Goal: Task Accomplishment & Management: Use online tool/utility

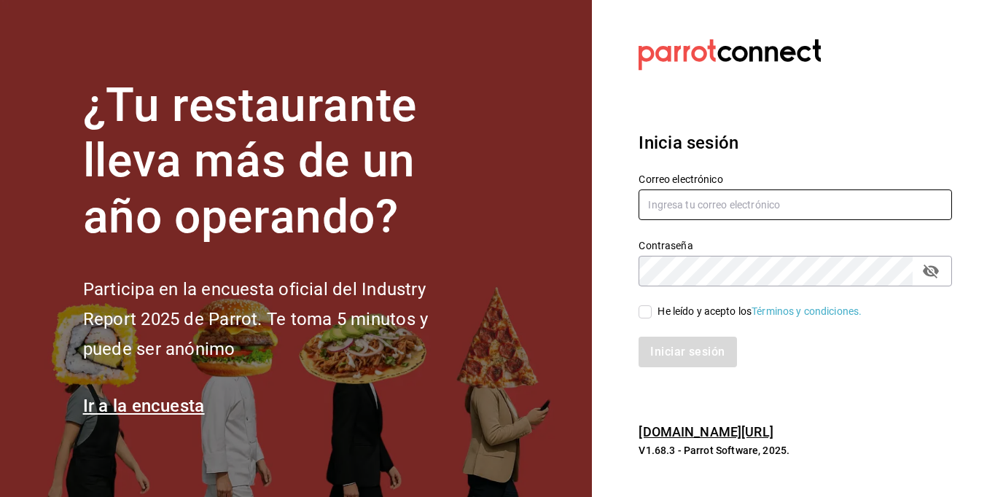
type input "[EMAIL_ADDRESS][DOMAIN_NAME]"
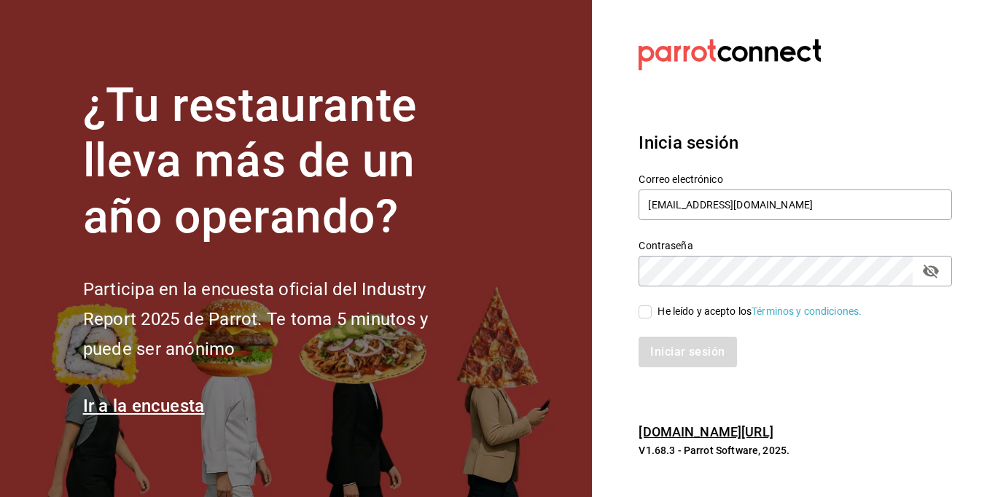
click at [656, 312] on span "He leído y acepto los Términos y condiciones." at bounding box center [757, 311] width 210 height 15
click at [652, 312] on input "He leído y acepto los Términos y condiciones." at bounding box center [644, 311] width 13 height 13
checkbox input "true"
click at [681, 348] on button "Iniciar sesión" at bounding box center [687, 352] width 99 height 31
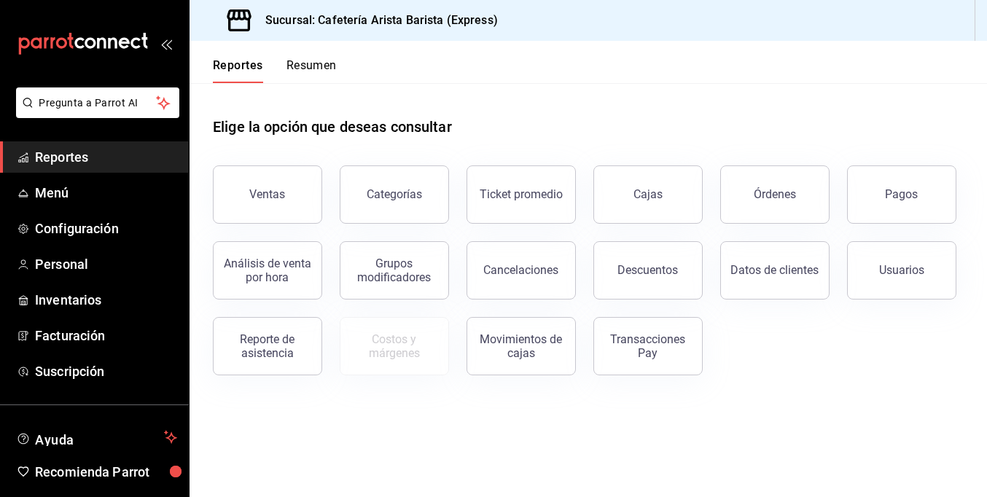
click at [65, 161] on span "Reportes" at bounding box center [106, 157] width 142 height 20
click at [635, 351] on div "Transacciones Pay" at bounding box center [648, 346] width 90 height 28
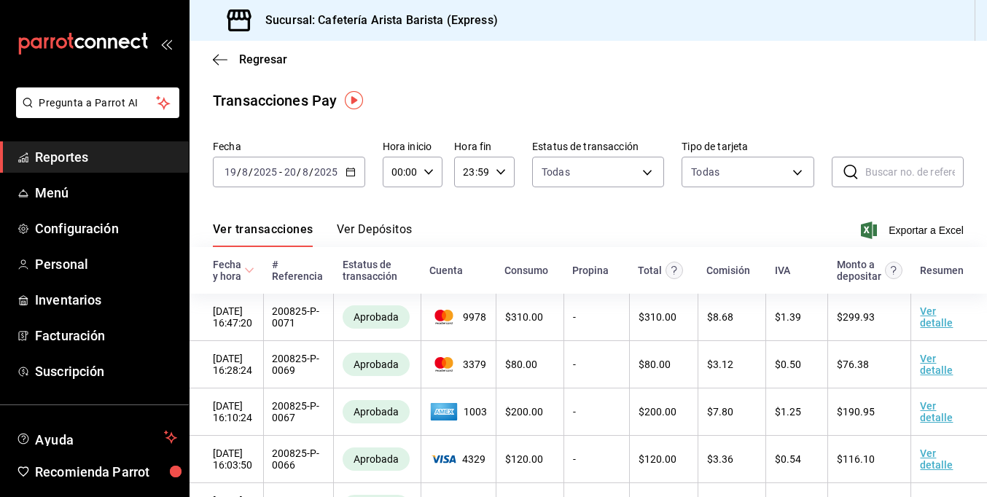
click at [348, 171] on icon "button" at bounding box center [350, 172] width 10 height 10
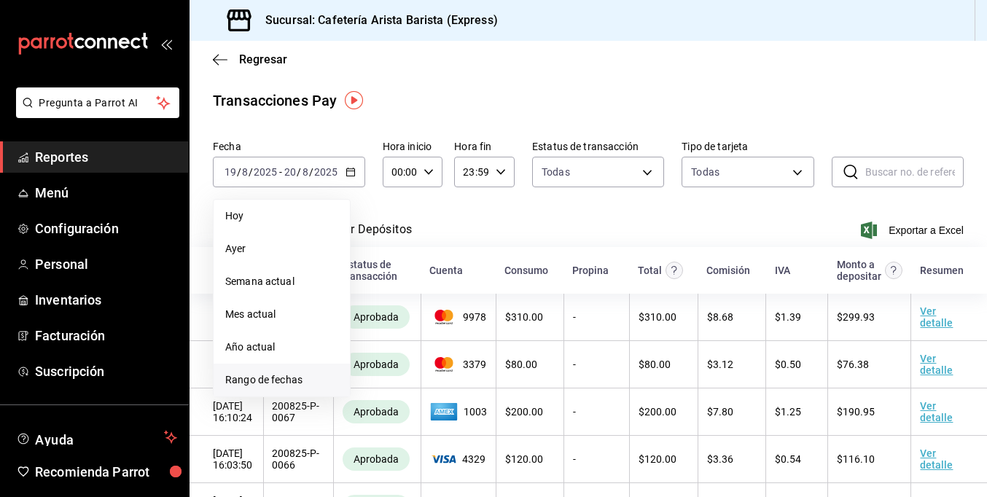
click at [278, 378] on span "Rango de fechas" at bounding box center [281, 379] width 113 height 15
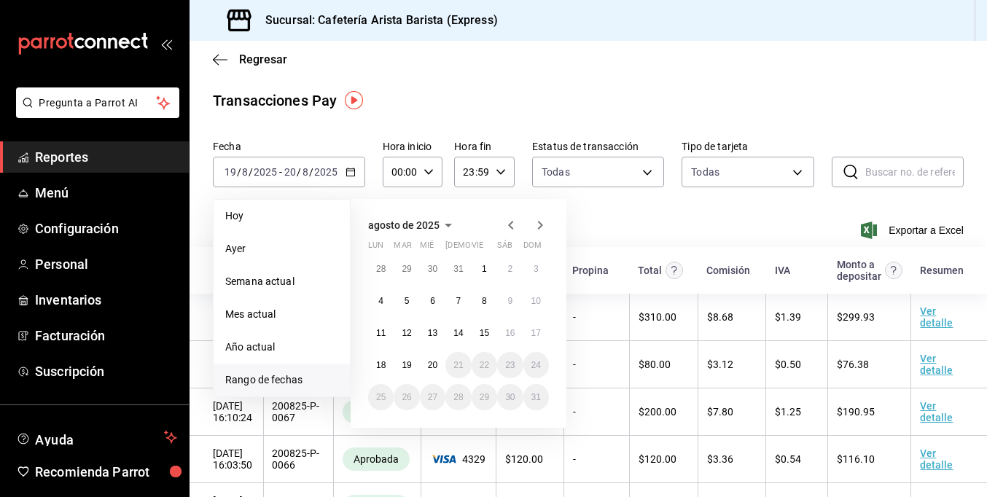
click at [508, 224] on icon "button" at bounding box center [510, 224] width 17 height 17
click at [403, 273] on button "1" at bounding box center [407, 269] width 26 height 26
click at [458, 396] on abbr "31" at bounding box center [457, 397] width 9 height 10
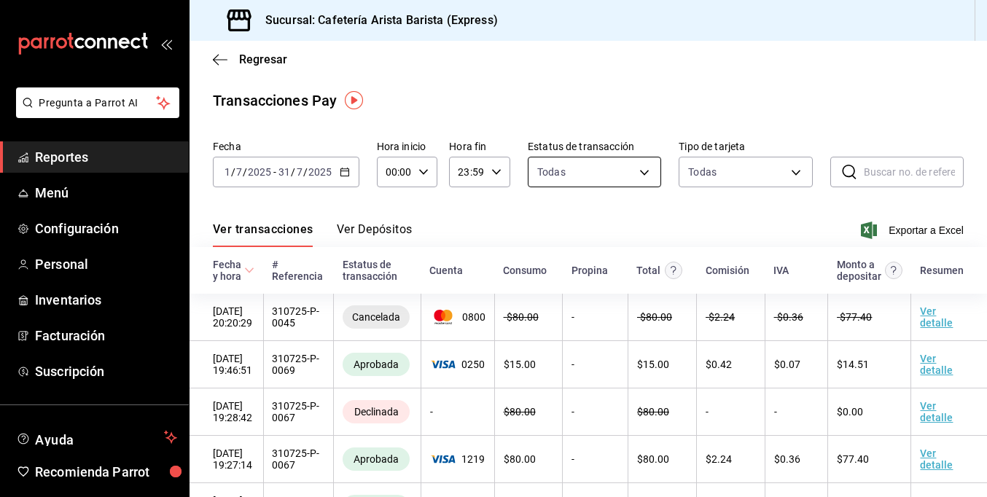
click at [602, 171] on body "Pregunta a Parrot AI Reportes Menú Configuración Personal Inventarios Facturaci…" at bounding box center [493, 248] width 987 height 497
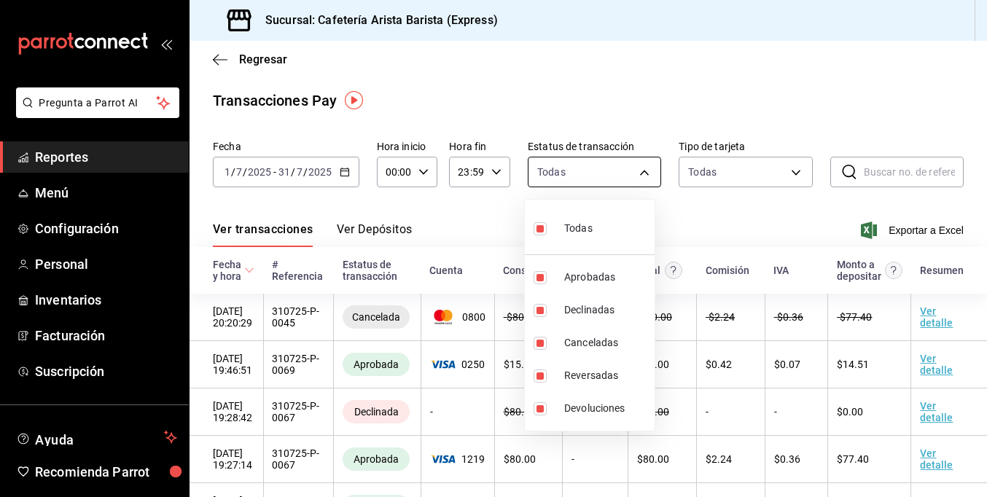
click at [602, 171] on div at bounding box center [493, 248] width 987 height 497
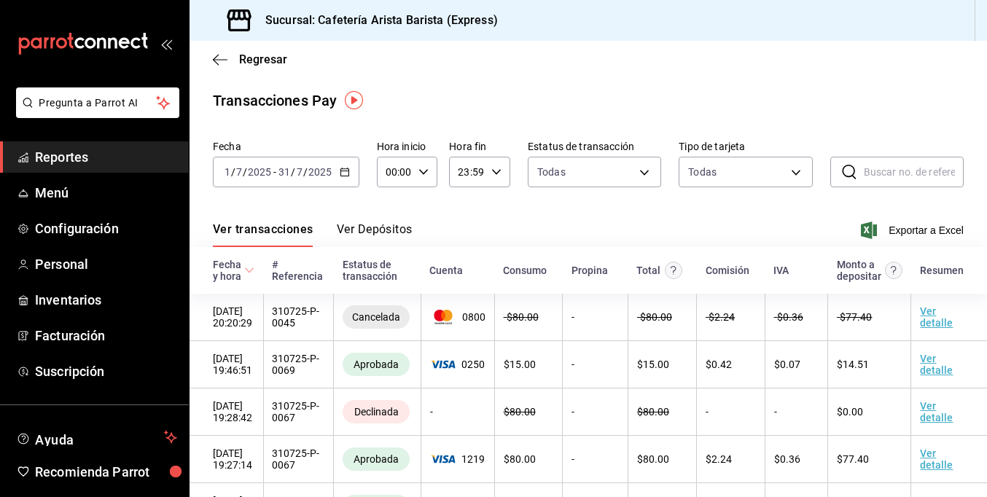
click at [611, 165] on body "Pregunta a Parrot AI Reportes Menú Configuración Personal Inventarios Facturaci…" at bounding box center [493, 248] width 987 height 497
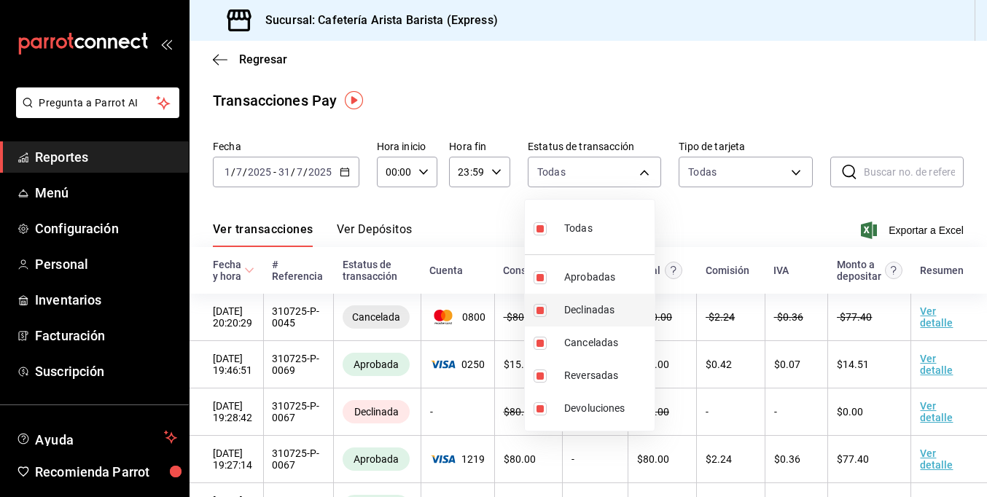
click at [582, 304] on span "Declinadas" at bounding box center [606, 309] width 85 height 15
type input "approved,canceled,reversed,refunded"
checkbox input "false"
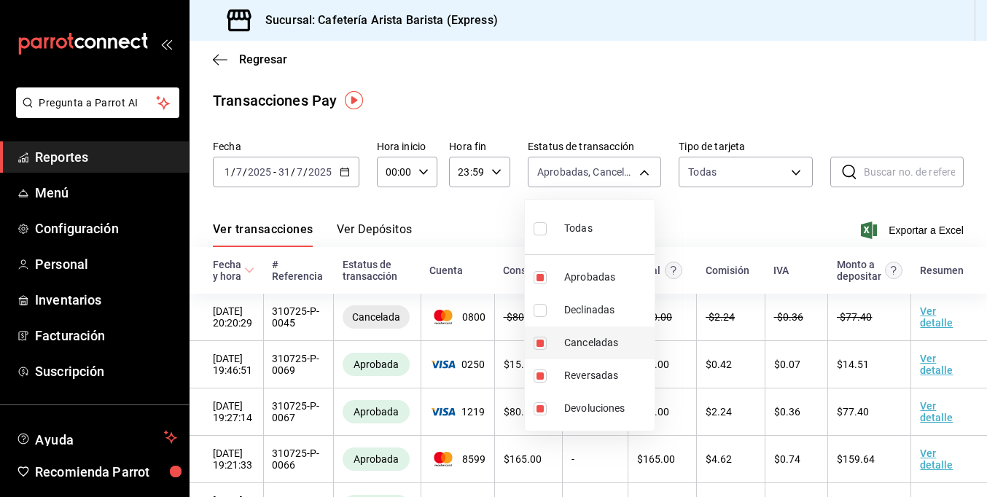
click at [584, 340] on span "Canceladas" at bounding box center [606, 342] width 85 height 15
type input "approved,reversed,refunded"
checkbox input "false"
click at [748, 215] on div at bounding box center [493, 248] width 987 height 497
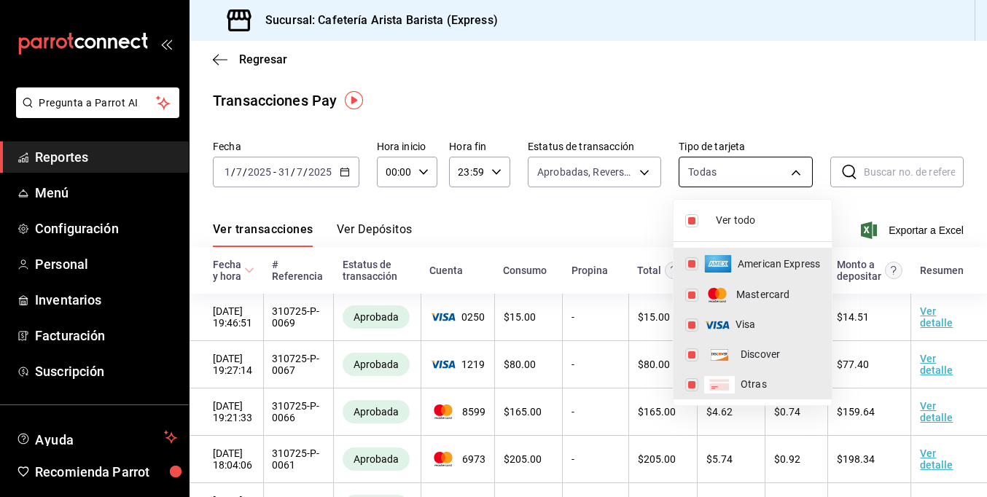
click at [783, 174] on body "Pregunta a Parrot AI Reportes Menú Configuración Personal Inventarios Facturaci…" at bounding box center [493, 248] width 987 height 497
click at [783, 174] on div at bounding box center [493, 248] width 987 height 497
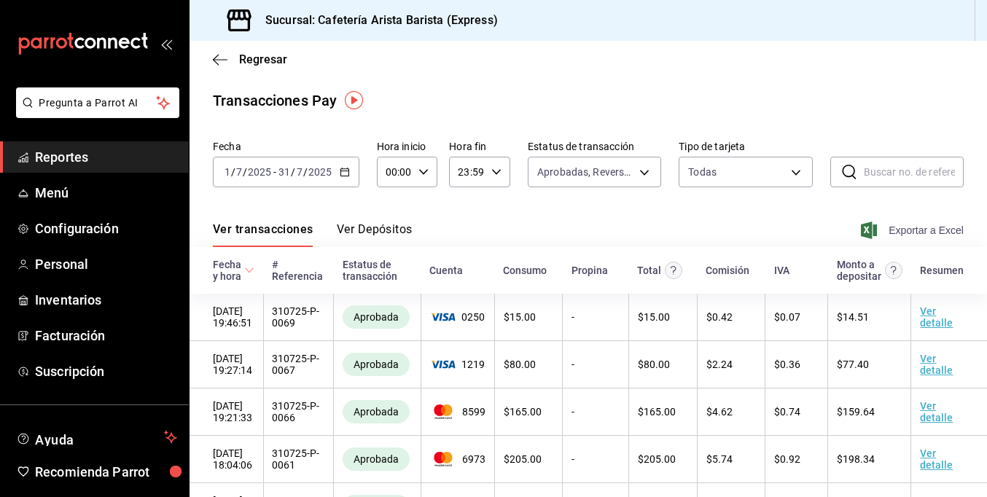
click at [913, 223] on span "Exportar a Excel" at bounding box center [914, 230] width 100 height 17
click at [60, 168] on link "Reportes" at bounding box center [94, 156] width 189 height 31
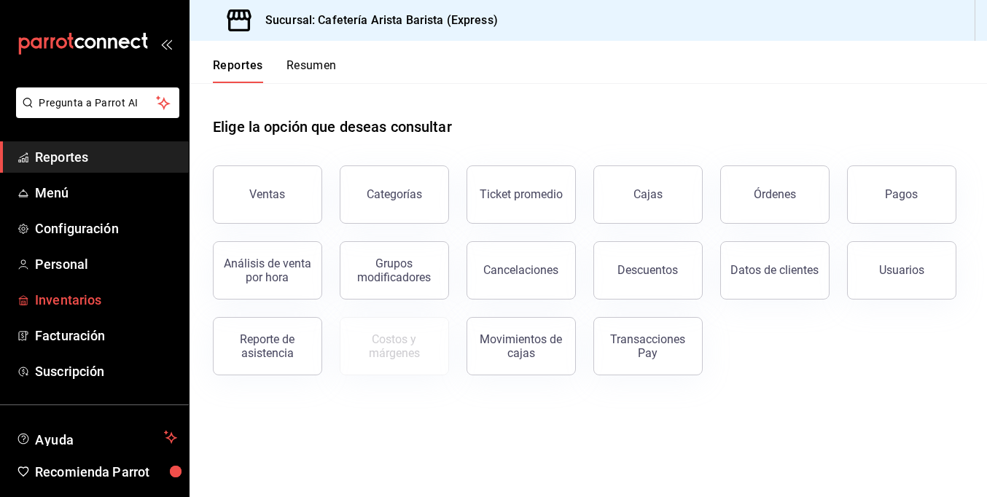
click at [93, 300] on span "Inventarios" at bounding box center [106, 300] width 142 height 20
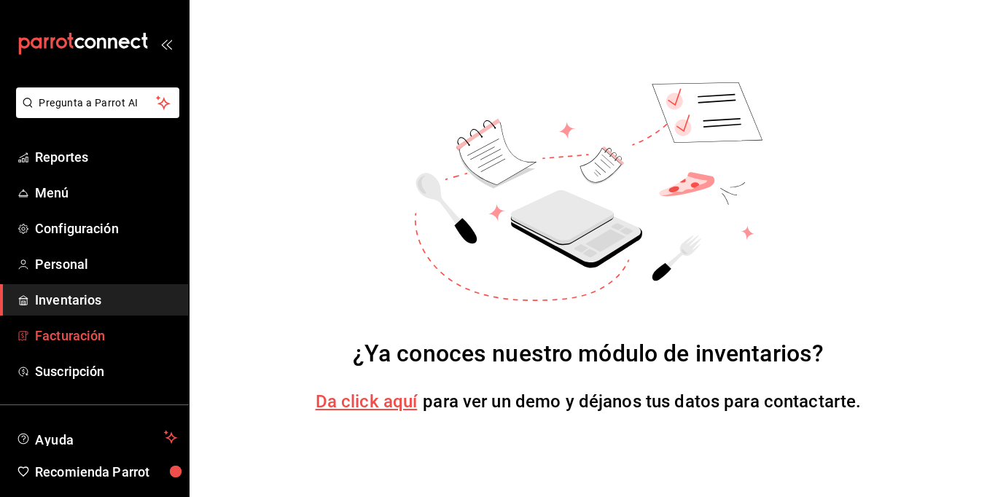
click at [84, 337] on span "Facturación" at bounding box center [106, 336] width 142 height 20
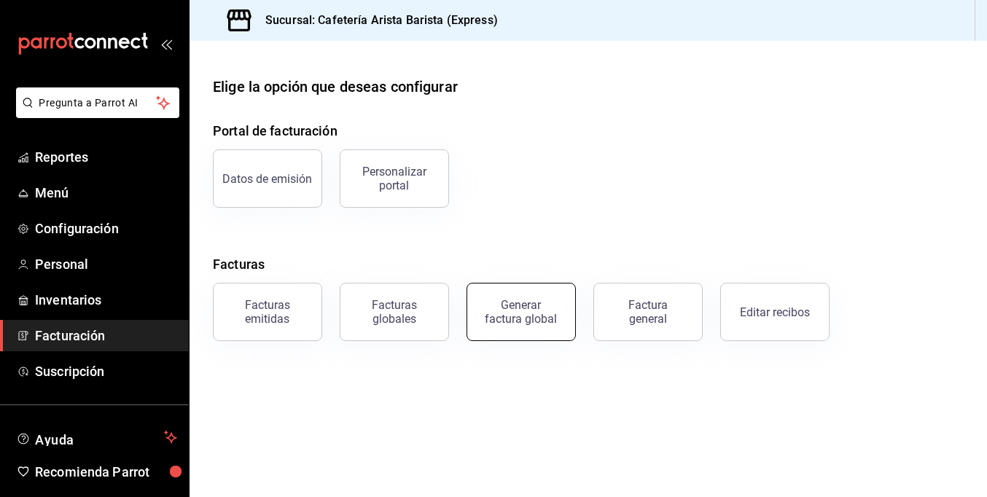
click at [523, 318] on div "Generar factura global" at bounding box center [521, 312] width 73 height 28
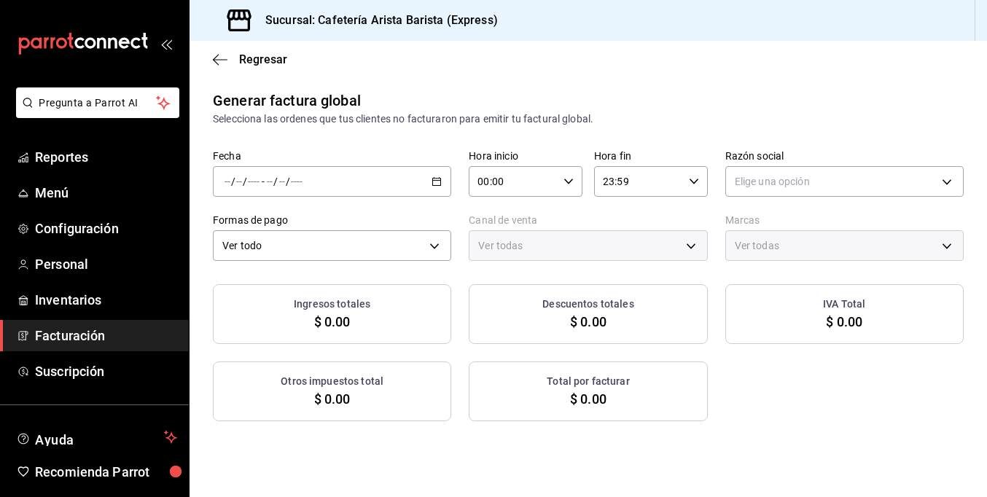
type input "PARROT,UBER_EATS,RAPPI,DIDI_FOOD,ONLINE"
click at [798, 165] on div "Elige una opción" at bounding box center [844, 178] width 238 height 36
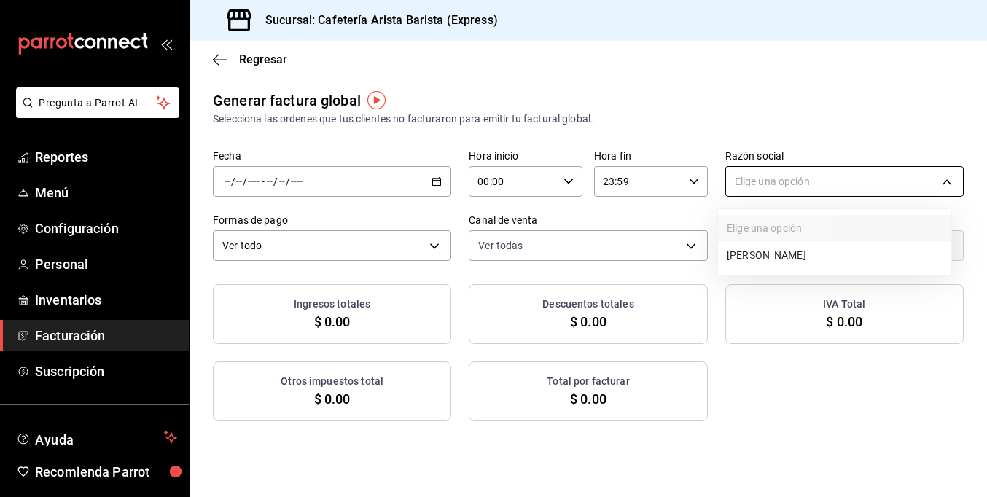
click at [798, 169] on body "Pregunta a Parrot AI Reportes Menú Configuración Personal Inventarios Facturaci…" at bounding box center [493, 248] width 987 height 497
click at [785, 118] on div at bounding box center [493, 248] width 987 height 497
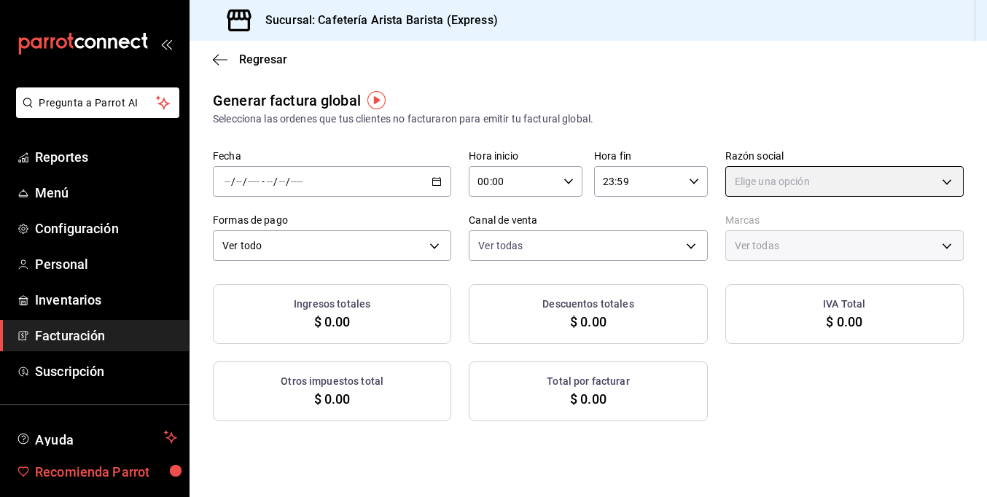
scroll to position [52, 0]
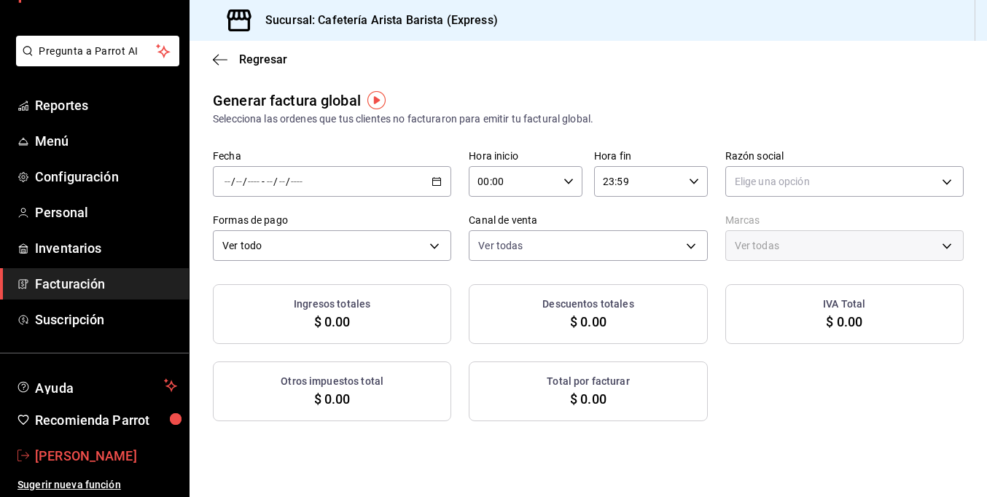
click at [91, 452] on span "[PERSON_NAME]" at bounding box center [106, 456] width 142 height 20
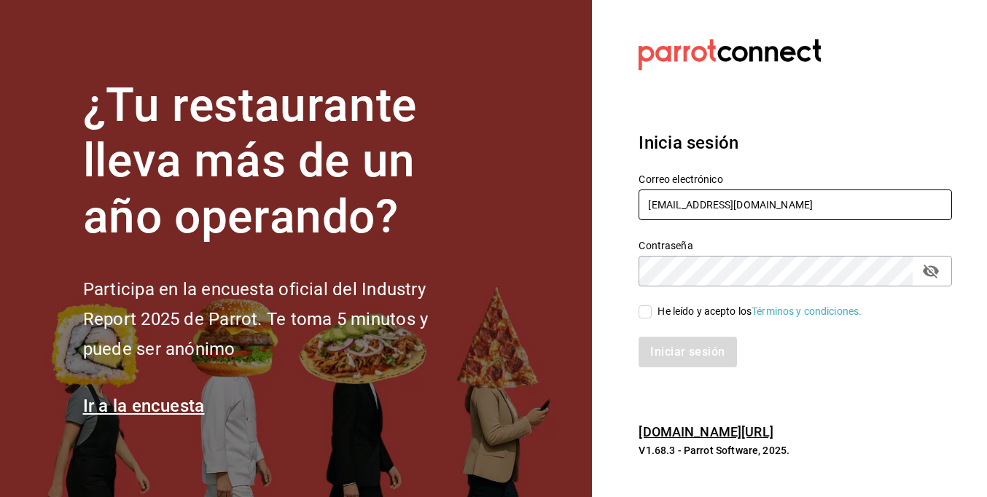
click at [810, 207] on input "[EMAIL_ADDRESS][DOMAIN_NAME]" at bounding box center [794, 204] width 313 height 31
type input "[EMAIL_ADDRESS][DOMAIN_NAME]"
click at [642, 312] on input "He leído y acepto los Términos y condiciones." at bounding box center [644, 311] width 13 height 13
checkbox input "true"
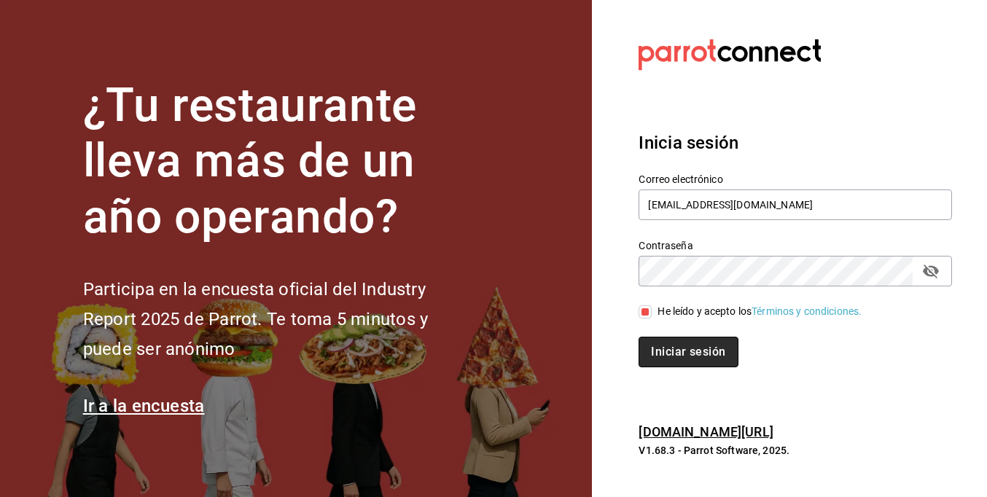
click at [681, 357] on button "Iniciar sesión" at bounding box center [687, 352] width 99 height 31
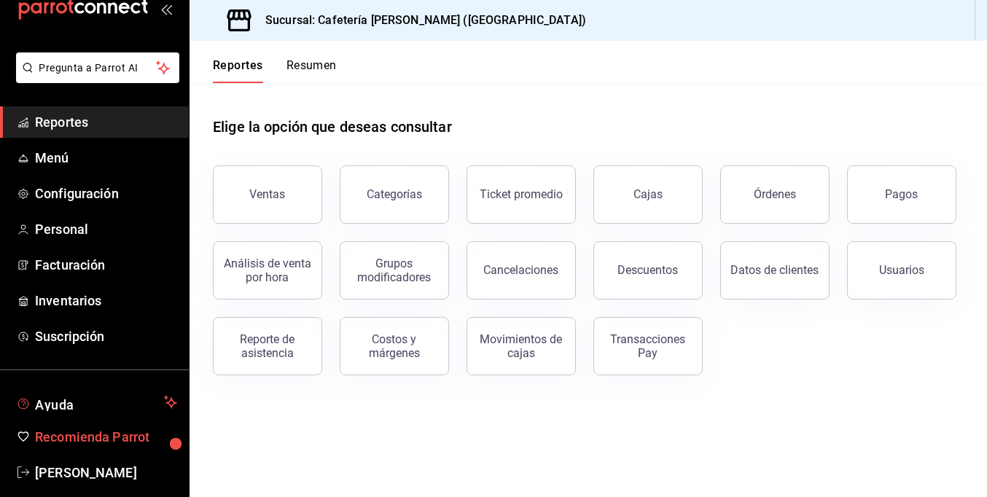
scroll to position [52, 0]
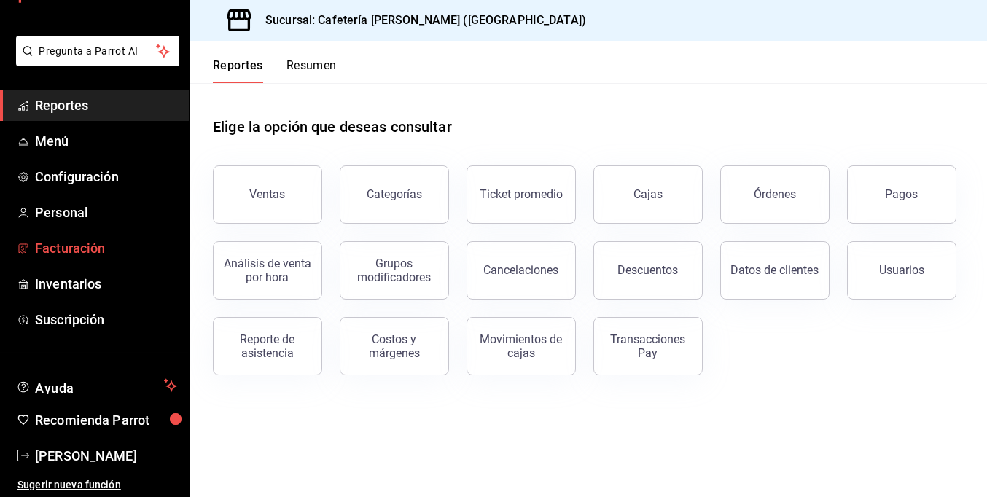
click at [102, 251] on span "Facturación" at bounding box center [106, 248] width 142 height 20
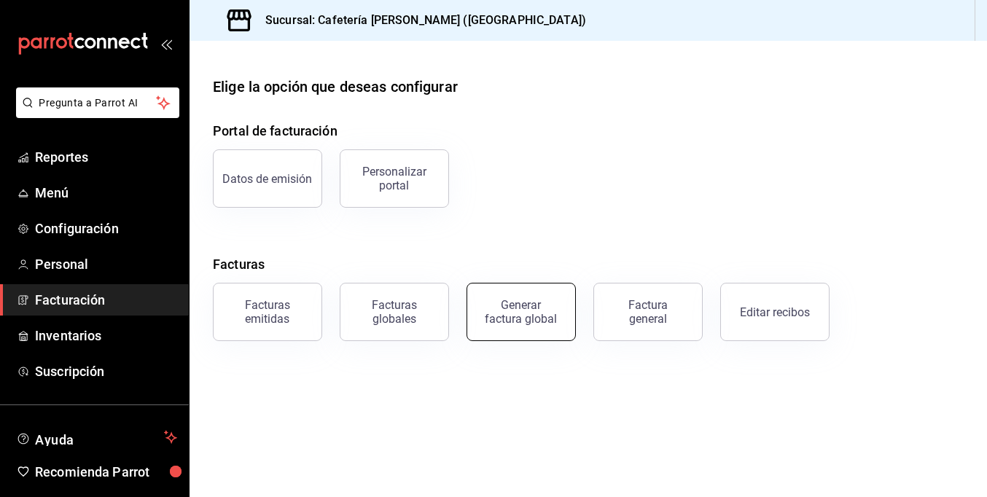
click at [528, 315] on div "Generar factura global" at bounding box center [521, 312] width 73 height 28
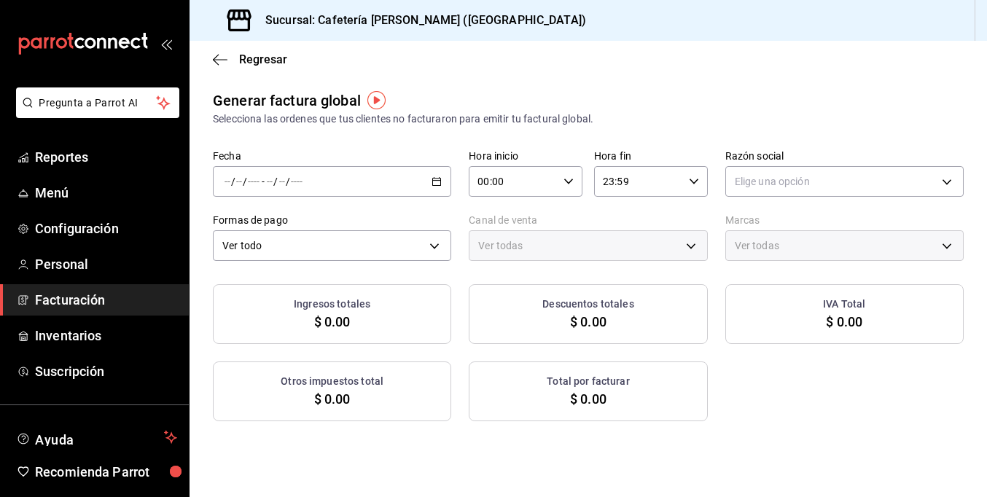
type input "PARROT,UBER_EATS,RAPPI,DIDI_FOOD,ONLINE"
click at [773, 187] on body "Pregunta a Parrot AI Reportes Menú Configuración Personal Facturación Inventari…" at bounding box center [493, 248] width 987 height 497
click at [786, 117] on div at bounding box center [493, 248] width 987 height 497
click at [80, 161] on span "Reportes" at bounding box center [106, 157] width 142 height 20
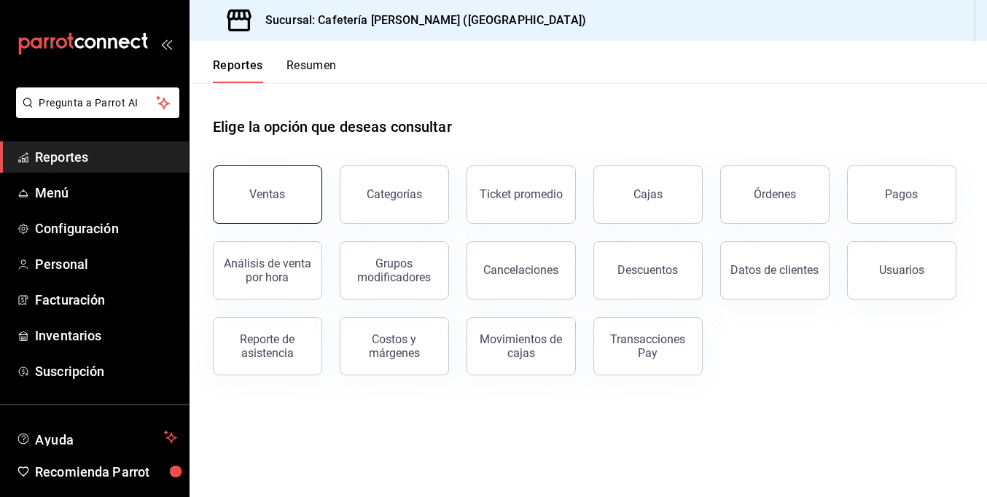
click at [259, 186] on button "Ventas" at bounding box center [267, 194] width 109 height 58
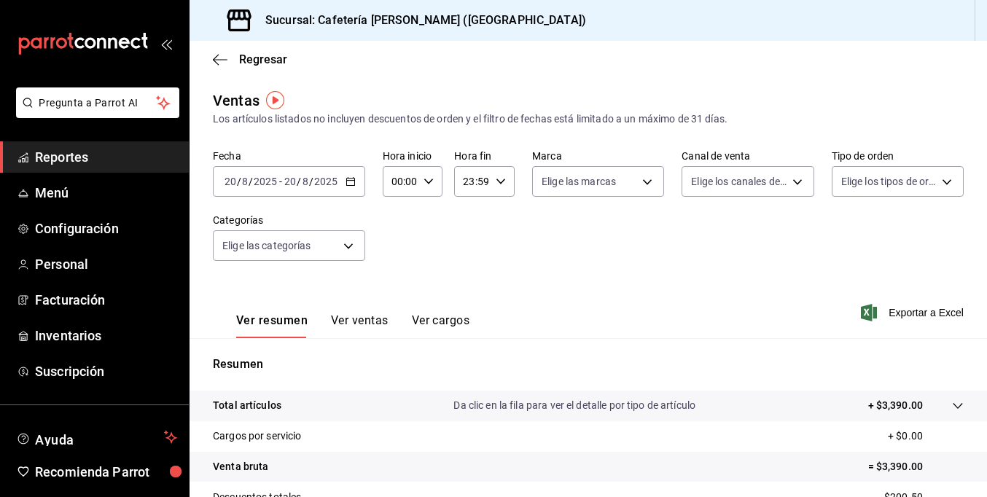
click at [355, 180] on div "2025-08-20 20 / 8 / 2025 - 2025-08-20 20 / 8 / 2025" at bounding box center [289, 181] width 152 height 31
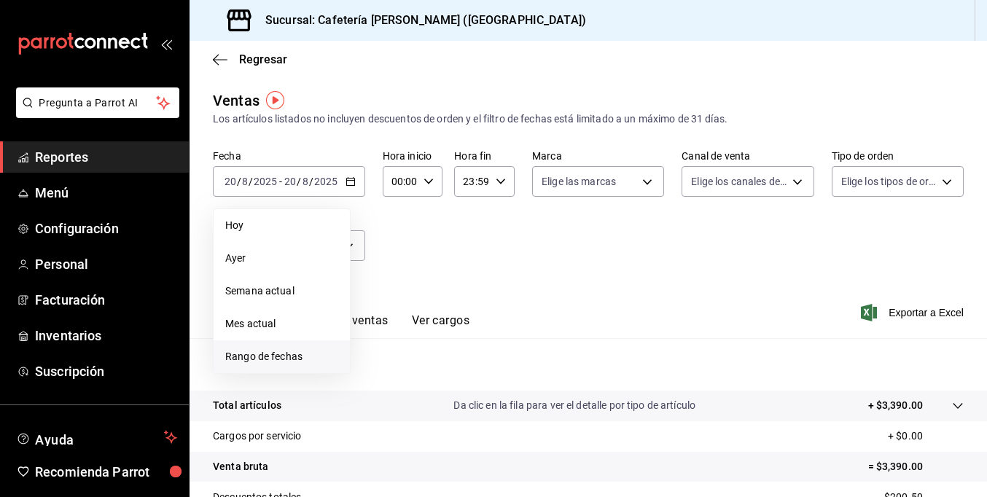
click at [281, 353] on span "Rango de fechas" at bounding box center [281, 356] width 113 height 15
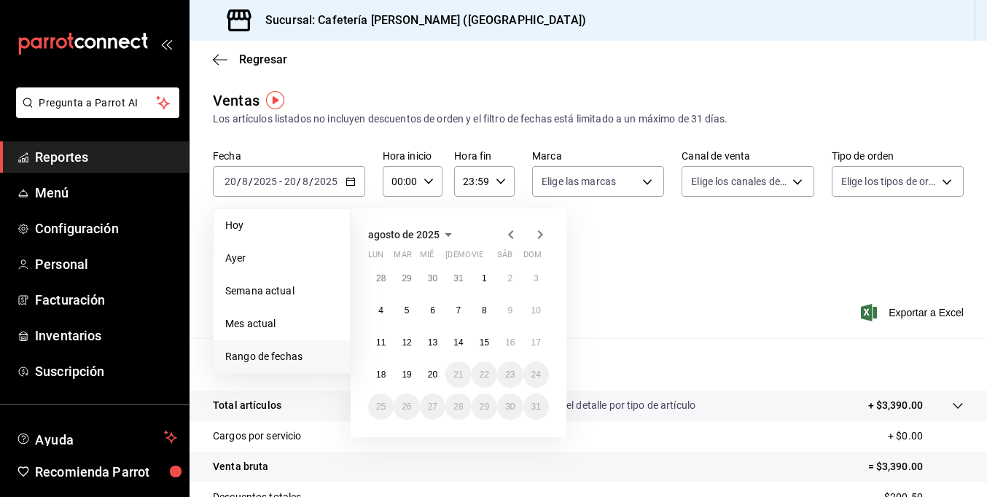
click at [509, 231] on icon "button" at bounding box center [510, 234] width 17 height 17
click at [410, 277] on button "1" at bounding box center [407, 278] width 26 height 26
click at [456, 405] on abbr "31" at bounding box center [457, 407] width 9 height 10
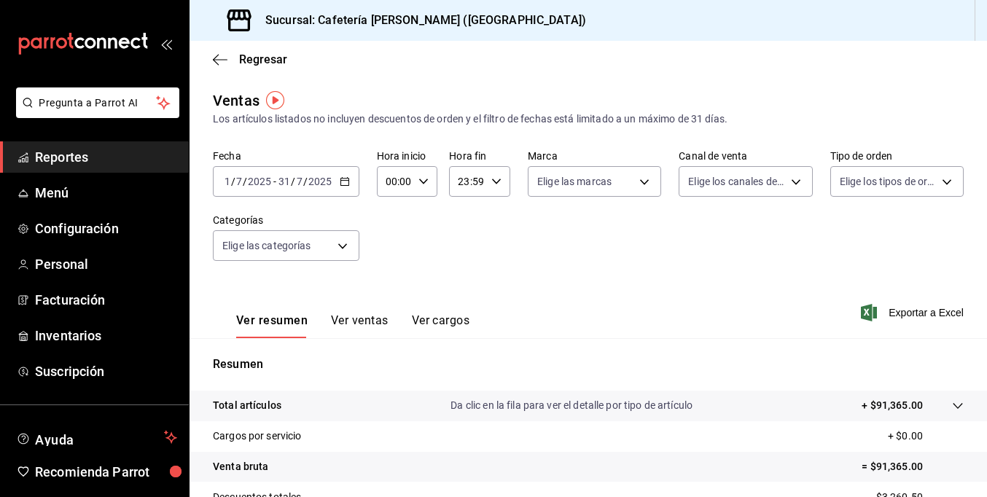
click at [91, 157] on span "Reportes" at bounding box center [106, 157] width 142 height 20
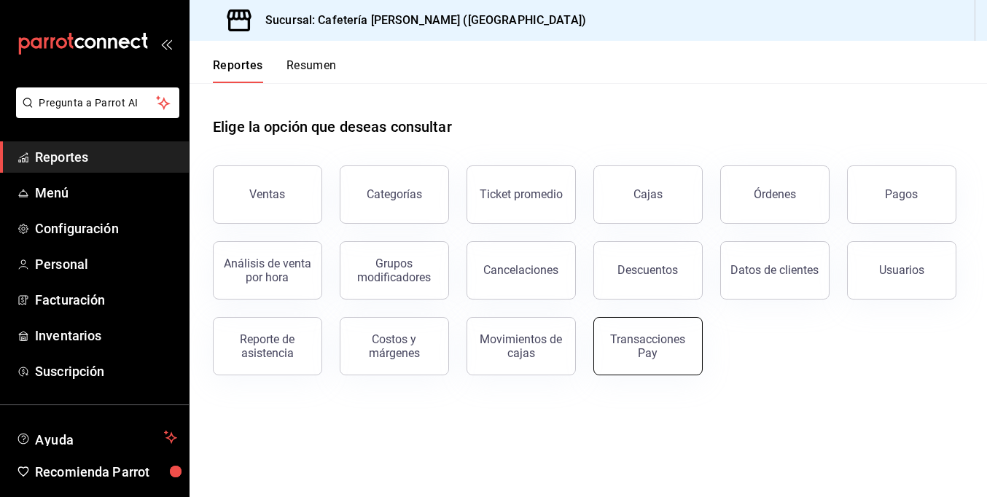
click at [661, 359] on button "Transacciones Pay" at bounding box center [647, 346] width 109 height 58
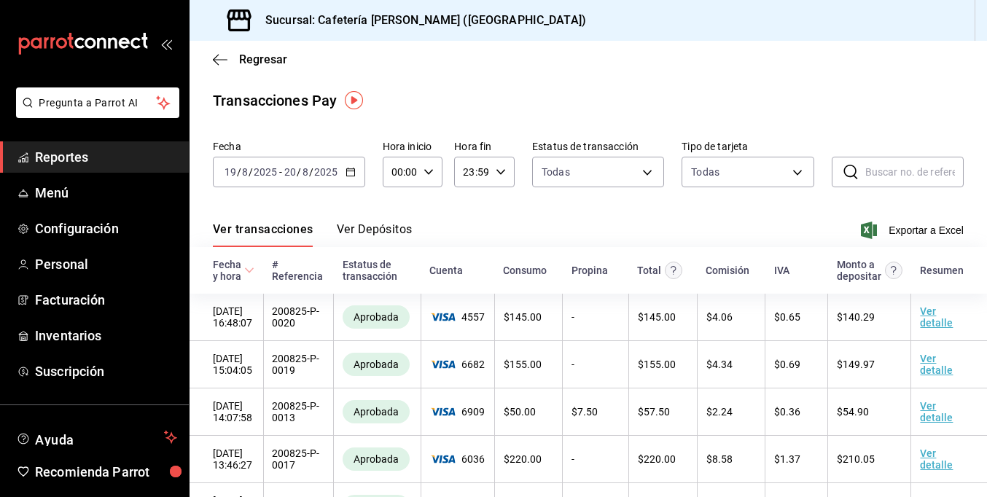
click at [345, 172] on icon "button" at bounding box center [350, 172] width 10 height 10
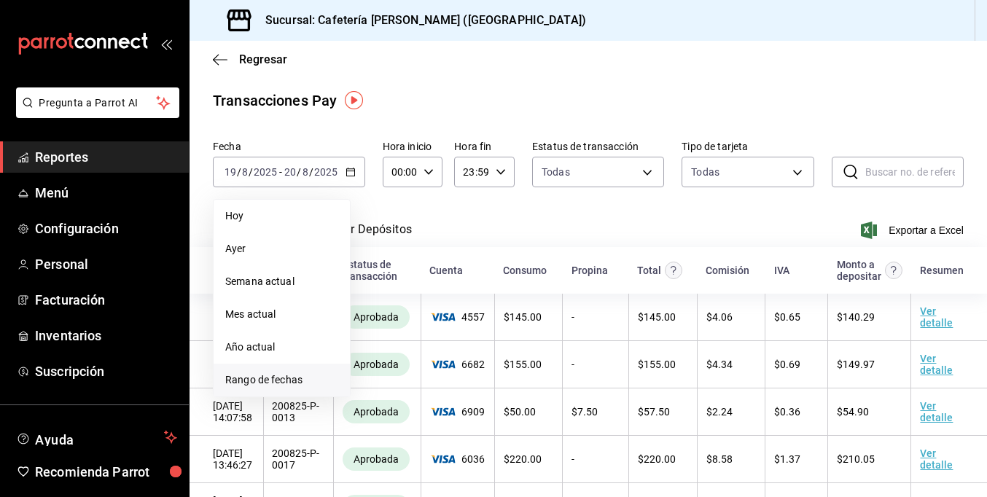
click at [268, 380] on span "Rango de fechas" at bounding box center [281, 379] width 113 height 15
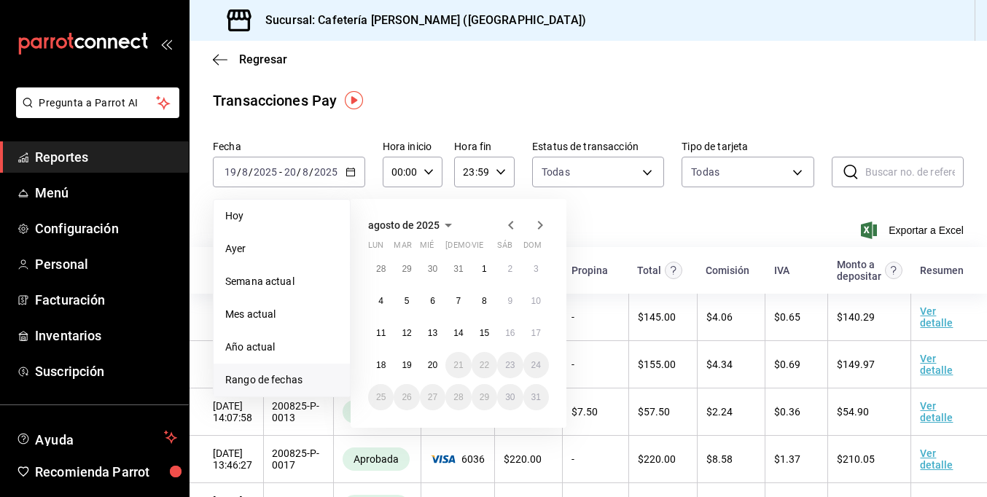
click at [512, 224] on icon "button" at bounding box center [510, 224] width 17 height 17
click at [403, 268] on button "1" at bounding box center [407, 269] width 26 height 26
click at [455, 393] on abbr "31" at bounding box center [457, 397] width 9 height 10
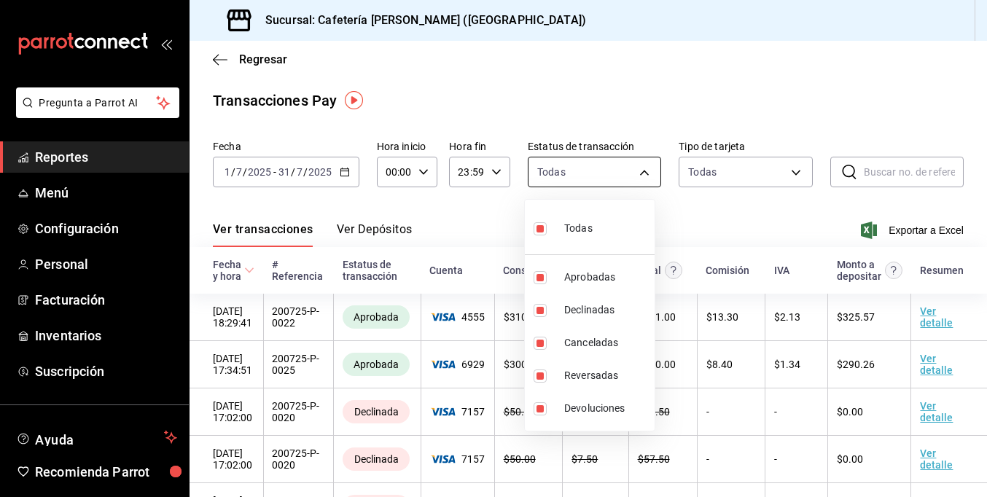
click at [590, 171] on body "Pregunta a Parrot AI Reportes Menú Configuración Personal Facturación Inventari…" at bounding box center [493, 248] width 987 height 497
click at [583, 306] on span "Declinadas" at bounding box center [606, 309] width 85 height 15
type input "approved,canceled,reversed,refunded"
checkbox input "false"
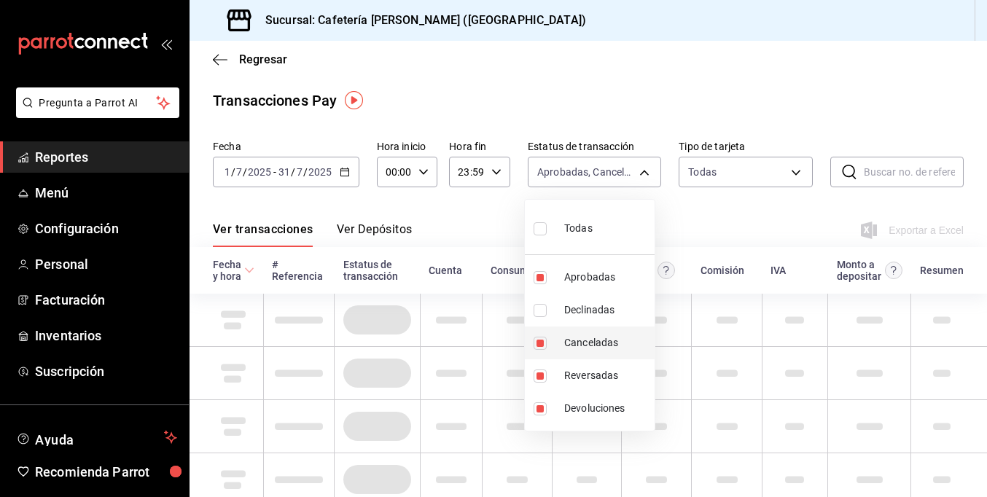
click at [582, 342] on span "Canceladas" at bounding box center [606, 342] width 85 height 15
type input "approved,reversed,refunded"
checkbox input "false"
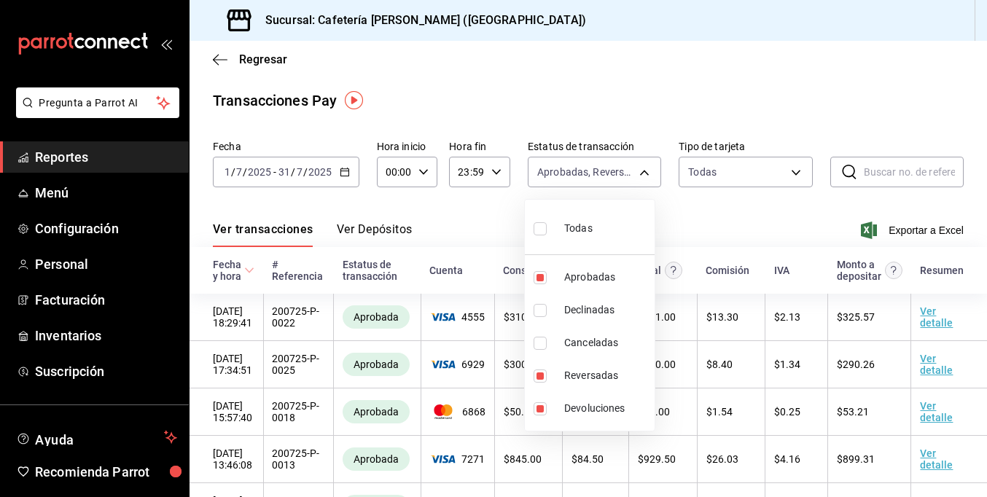
click at [743, 229] on div at bounding box center [493, 248] width 987 height 497
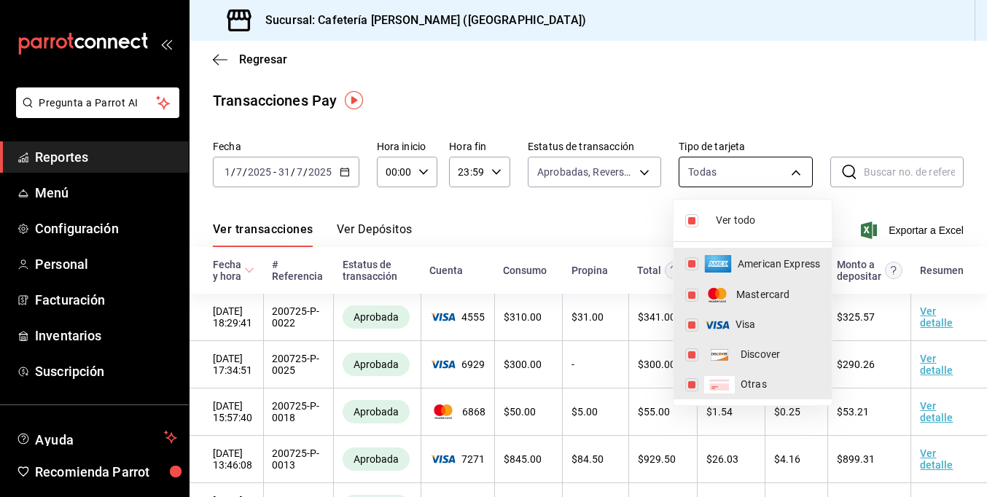
click at [760, 176] on body "Pregunta a Parrot AI Reportes Menú Configuración Personal Facturación Inventari…" at bounding box center [493, 248] width 987 height 497
click at [610, 219] on div at bounding box center [493, 248] width 987 height 497
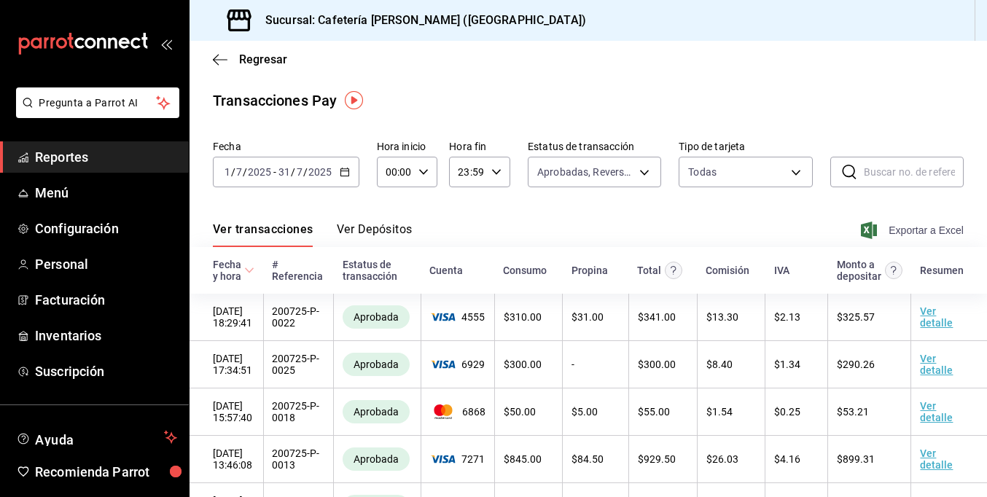
click at [893, 225] on span "Exportar a Excel" at bounding box center [914, 230] width 100 height 17
